Goal: Task Accomplishment & Management: Use online tool/utility

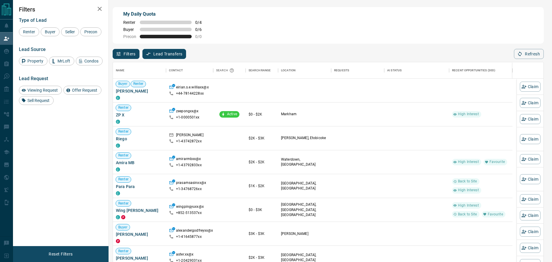
scroll to position [196, 426]
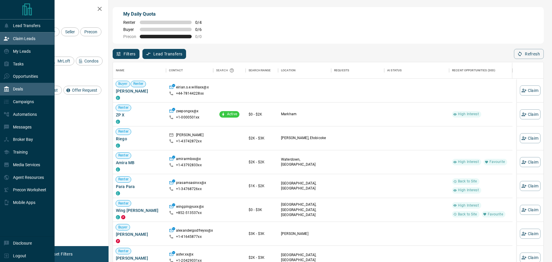
click at [11, 91] on div "Deals" at bounding box center [13, 89] width 19 height 10
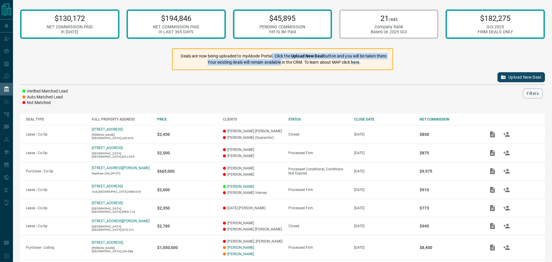
drag, startPoint x: 272, startPoint y: 55, endPoint x: 280, endPoint y: 60, distance: 9.4
click at [280, 60] on div "Deals are now being uploaded to myAbode Portal. Click the Upload New Deal butto…" at bounding box center [284, 59] width 207 height 17
click at [280, 61] on p "Your existing deals will remain available in the CRM. To learn about MAP click …" at bounding box center [284, 62] width 207 height 6
click at [307, 55] on strong "Upload New Deal" at bounding box center [307, 56] width 32 height 5
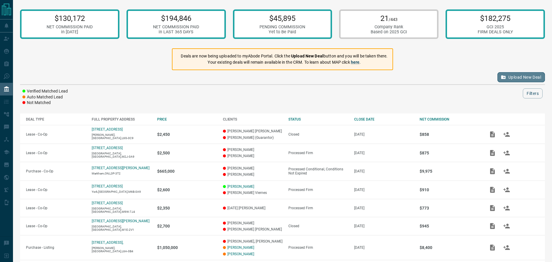
click at [523, 80] on button "Upload New Deal" at bounding box center [520, 77] width 47 height 10
click at [513, 76] on button "Upload New Deal" at bounding box center [520, 77] width 47 height 10
click at [519, 78] on button "Upload New Deal" at bounding box center [520, 77] width 47 height 10
click at [520, 78] on button "Upload New Deal" at bounding box center [520, 77] width 47 height 10
